Goal: Task Accomplishment & Management: Complete application form

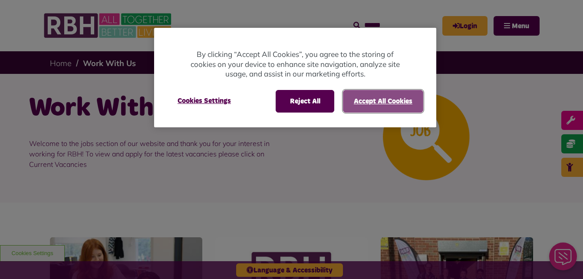
click at [367, 107] on button "Accept All Cookies" at bounding box center [383, 101] width 80 height 23
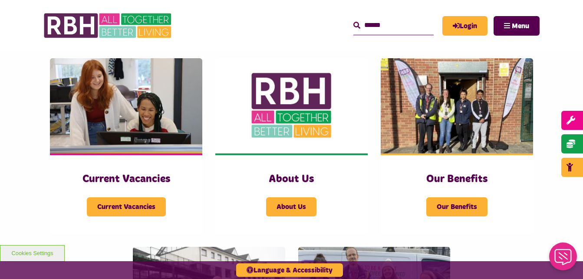
scroll to position [191, 0]
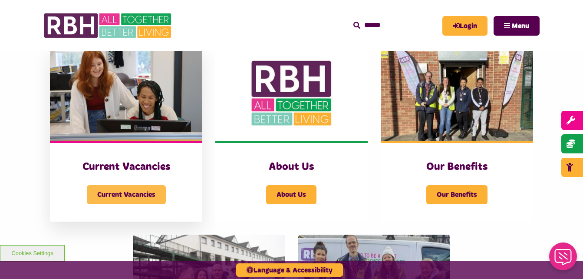
click at [144, 188] on span "Current Vacancies" at bounding box center [126, 194] width 79 height 19
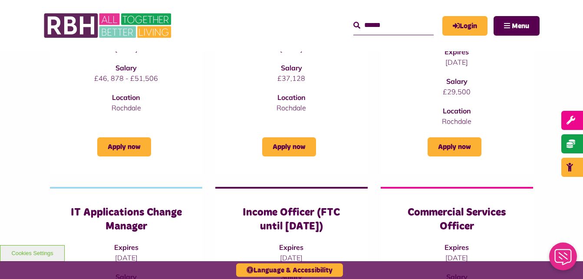
scroll to position [122, 0]
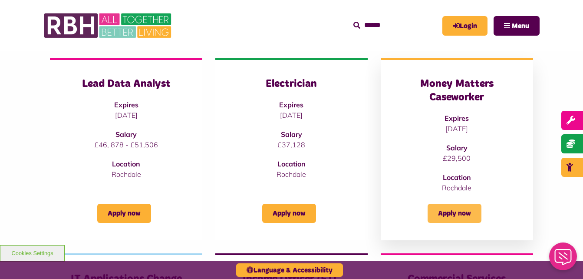
click at [454, 208] on link "Apply now" at bounding box center [455, 213] width 54 height 19
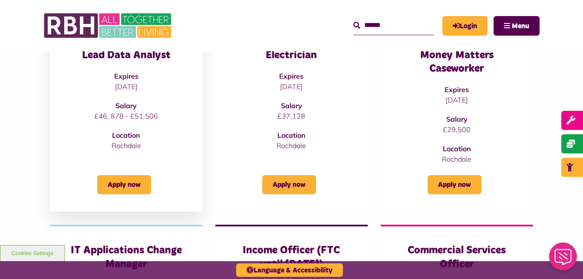
scroll to position [156, 0]
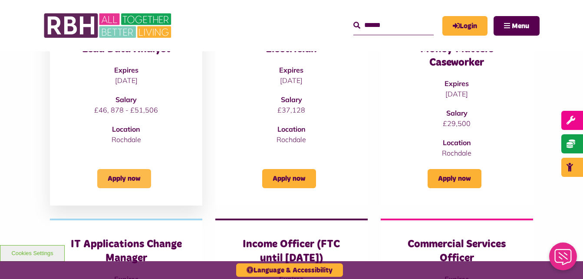
click at [135, 179] on link "Apply now" at bounding box center [124, 178] width 54 height 19
